Goal: Contribute content: Add original content to the website for others to see

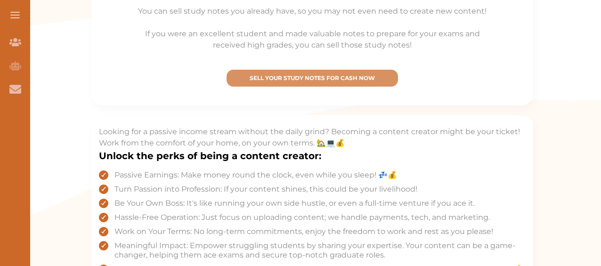
scroll to position [338, 0]
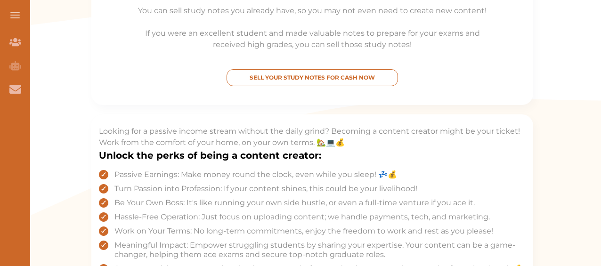
click at [331, 80] on p "SELL YOUR STUDY NOTES FOR CASH NOW" at bounding box center [312, 77] width 163 height 8
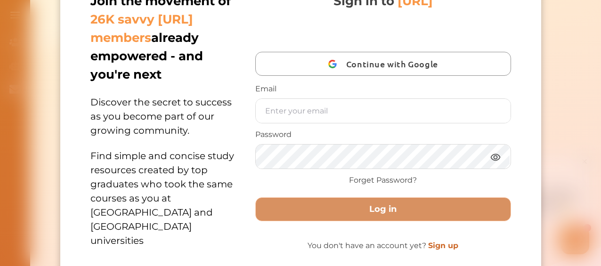
scroll to position [40, 0]
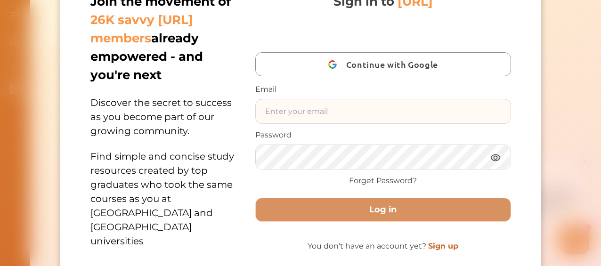
click at [327, 107] on input "text" at bounding box center [382, 111] width 255 height 24
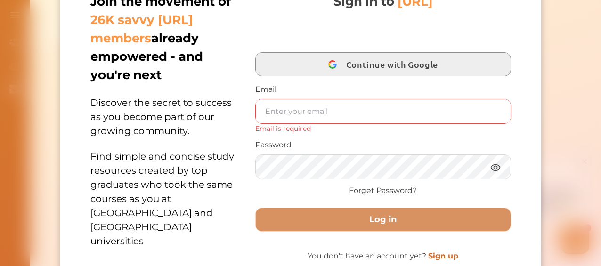
click at [331, 56] on div "button" at bounding box center [332, 65] width 18 height 18
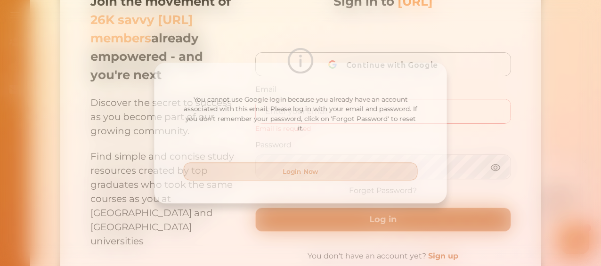
click at [331, 173] on button "Login Now" at bounding box center [300, 172] width 240 height 18
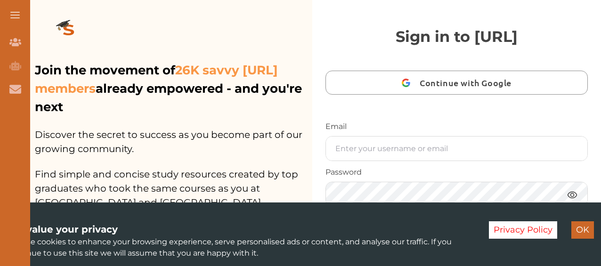
scroll to position [12, 0]
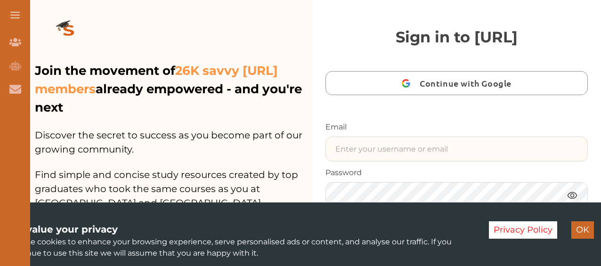
click at [488, 138] on input "text" at bounding box center [456, 149] width 261 height 24
type input "[EMAIL_ADDRESS][DOMAIN_NAME]"
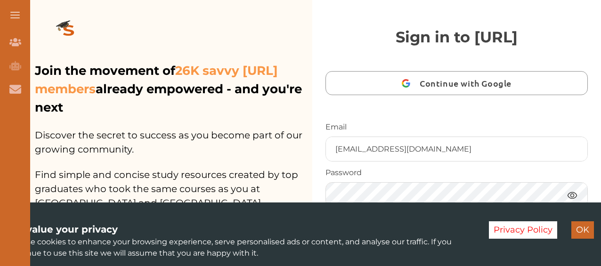
click at [325, 235] on button "Log in" at bounding box center [456, 247] width 262 height 24
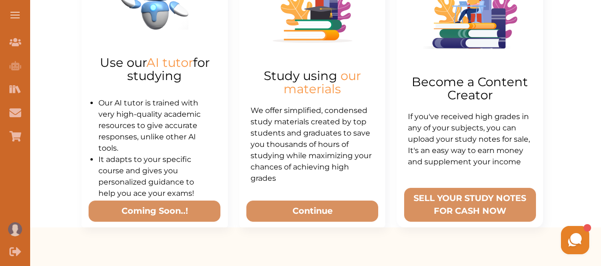
scroll to position [427, 0]
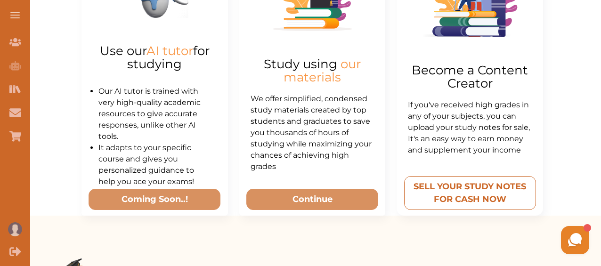
click at [492, 193] on button "SELL YOUR STUDY NOTES FOR CASH NOW" at bounding box center [470, 193] width 132 height 34
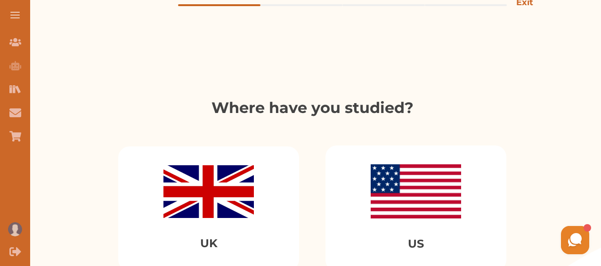
scroll to position [104, 0]
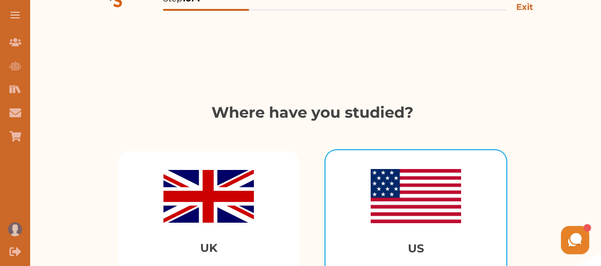
click at [458, 214] on img "Select US" at bounding box center [415, 196] width 90 height 54
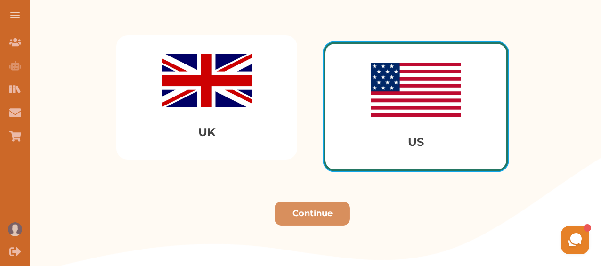
scroll to position [233, 0]
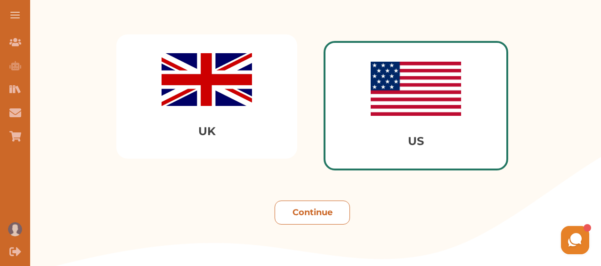
click at [330, 214] on button "Continue" at bounding box center [311, 213] width 75 height 24
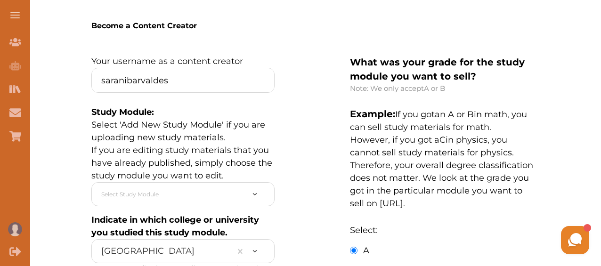
scroll to position [157, 0]
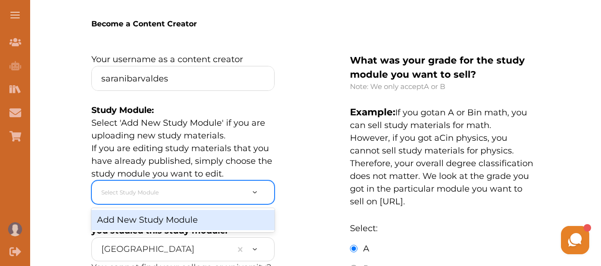
click at [214, 185] on div at bounding box center [172, 192] width 143 height 15
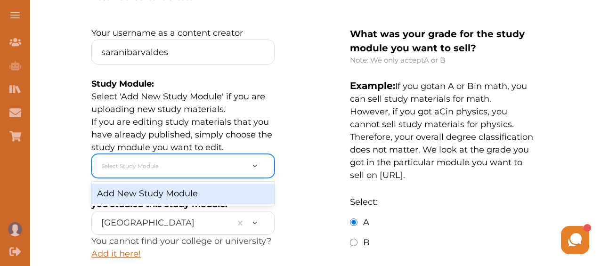
scroll to position [192, 0]
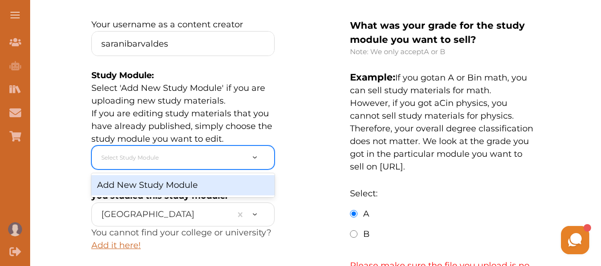
click at [214, 185] on div "Add New Study Module" at bounding box center [182, 185] width 183 height 20
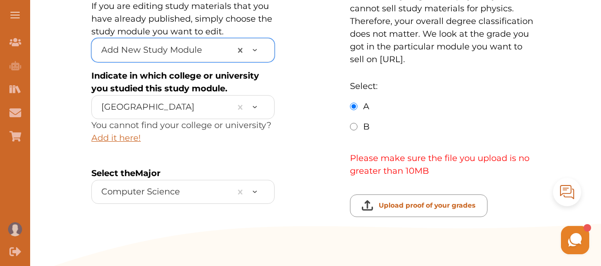
scroll to position [299, 0]
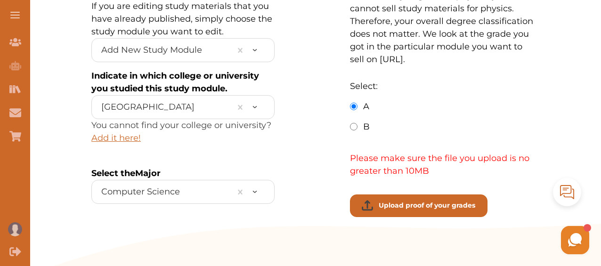
click at [434, 199] on button "Upload proof of your grades" at bounding box center [418, 205] width 137 height 23
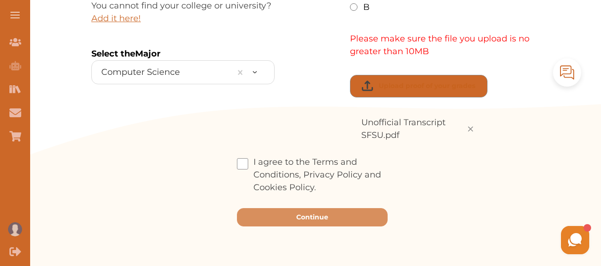
scroll to position [419, 0]
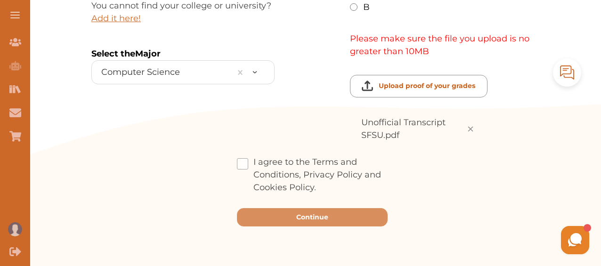
click at [287, 169] on label "I agree to the Terms and Conditions, Privacy Policy and Cookies Policy." at bounding box center [312, 175] width 151 height 38
click at [316, 181] on input "I agree to the Terms and Conditions, Privacy Policy and Cookies Policy." at bounding box center [316, 181] width 0 height 0
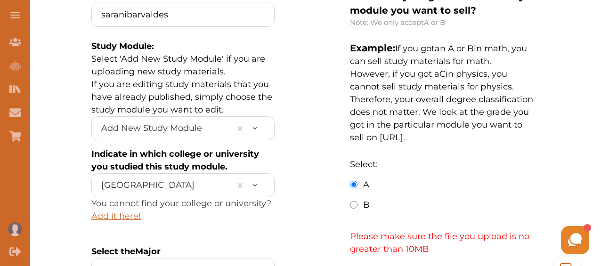
scroll to position [221, 0]
click at [356, 203] on input "B" at bounding box center [354, 205] width 8 height 8
radio input "true"
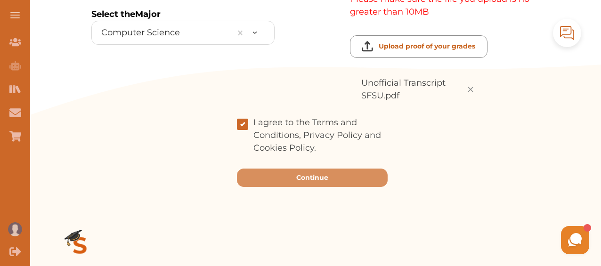
scroll to position [461, 0]
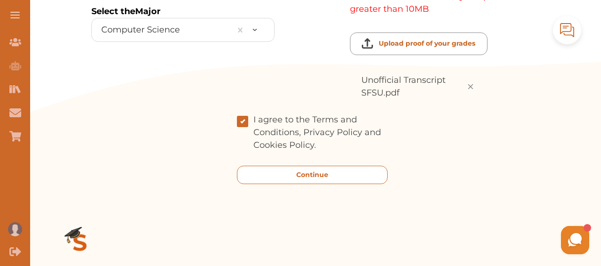
click at [273, 178] on button "Continue" at bounding box center [312, 175] width 151 height 18
click at [313, 175] on p "Continue" at bounding box center [312, 175] width 32 height 10
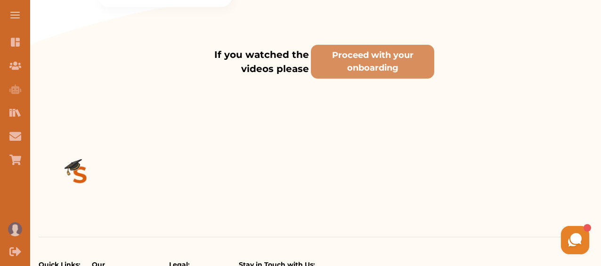
scroll to position [573, 0]
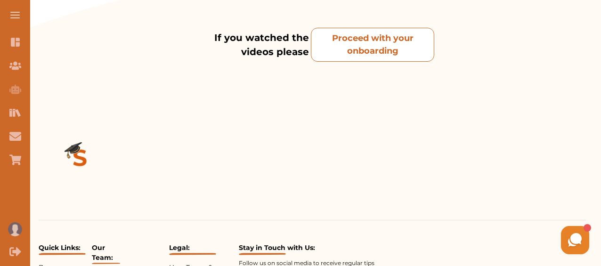
click at [378, 62] on onboarding "Proceed with your onboarding" at bounding box center [372, 45] width 123 height 34
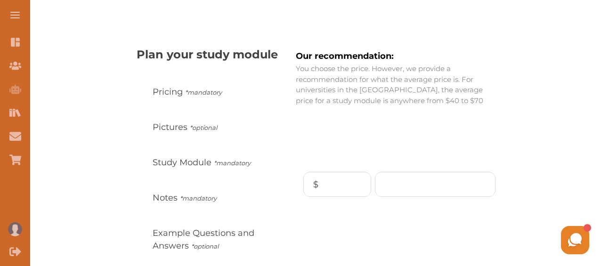
scroll to position [148, 0]
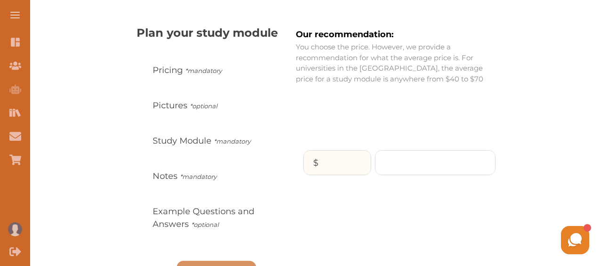
click at [343, 164] on input "$" at bounding box center [337, 163] width 67 height 24
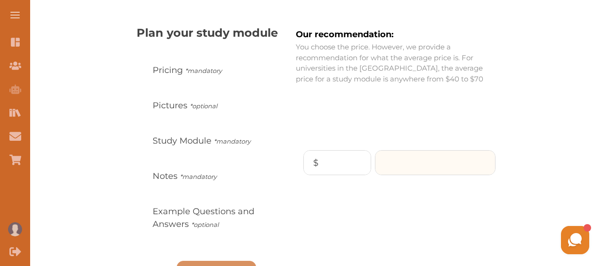
click at [429, 171] on input "number" at bounding box center [435, 163] width 120 height 24
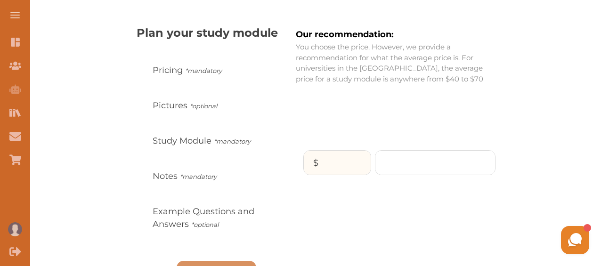
click at [358, 157] on input "$" at bounding box center [337, 163] width 67 height 24
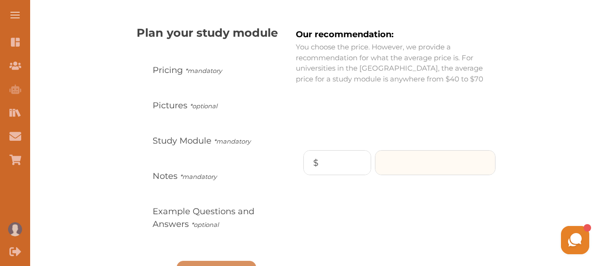
click at [414, 159] on input "number" at bounding box center [435, 163] width 120 height 24
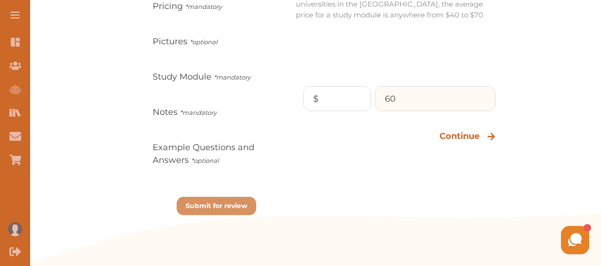
scroll to position [213, 0]
type input "60"
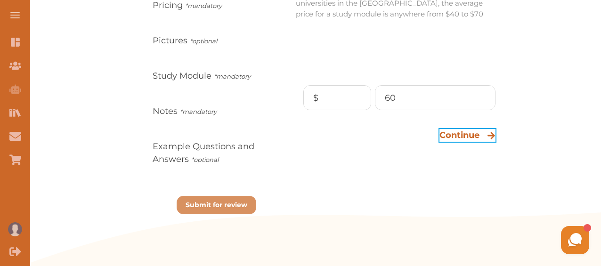
click at [487, 135] on icon "Continue to Pictures" at bounding box center [491, 135] width 8 height 8
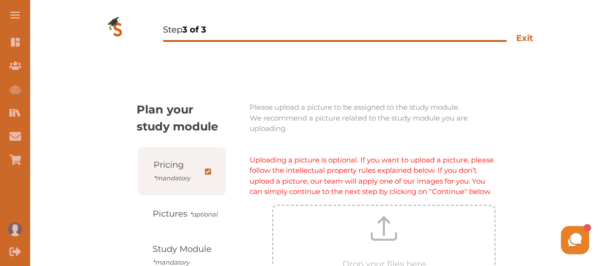
scroll to position [0, 0]
